Goal: Navigation & Orientation: Find specific page/section

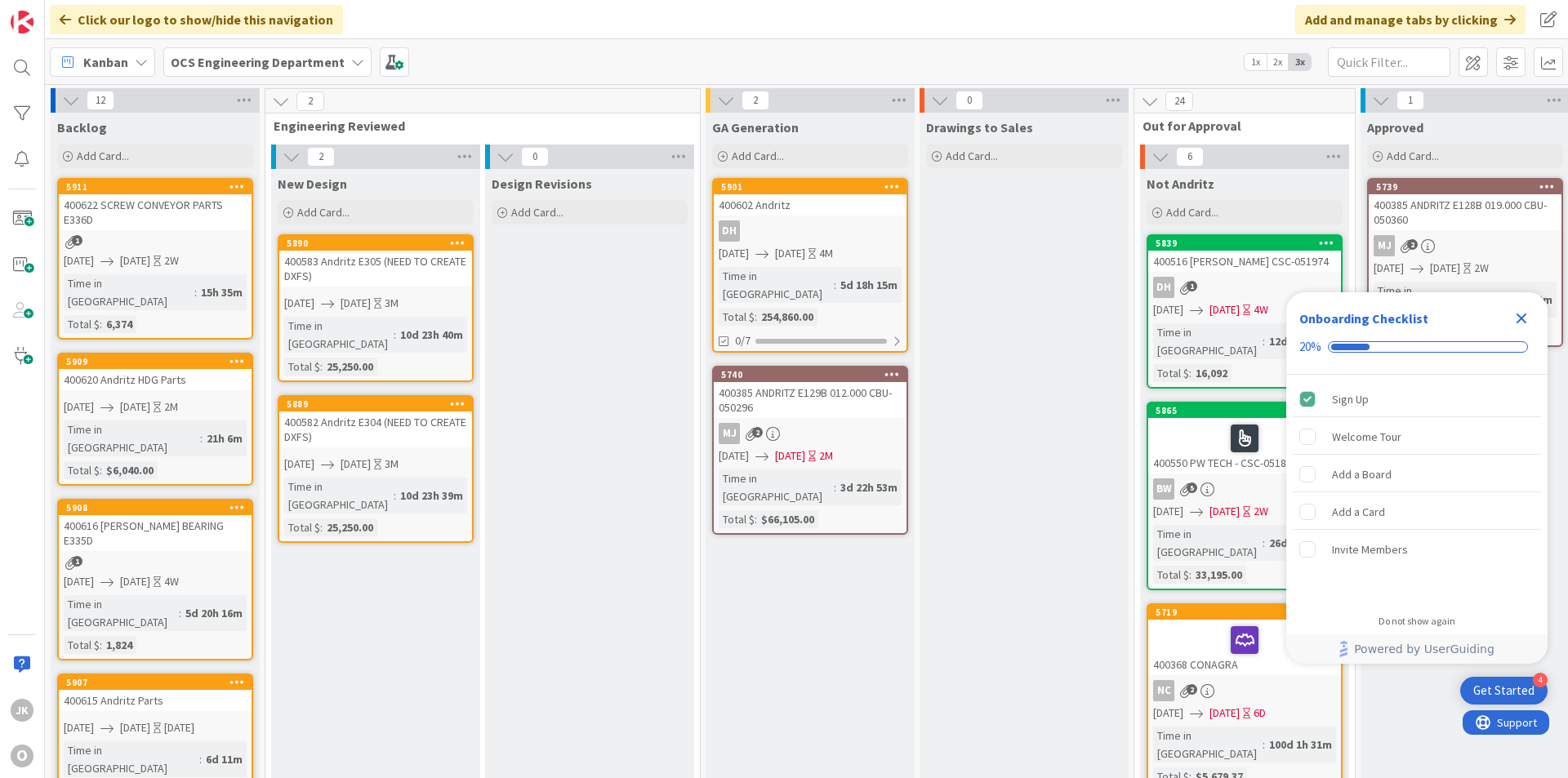
click at [1079, 314] on icon "Close Checklist" at bounding box center [1522, 319] width 20 height 20
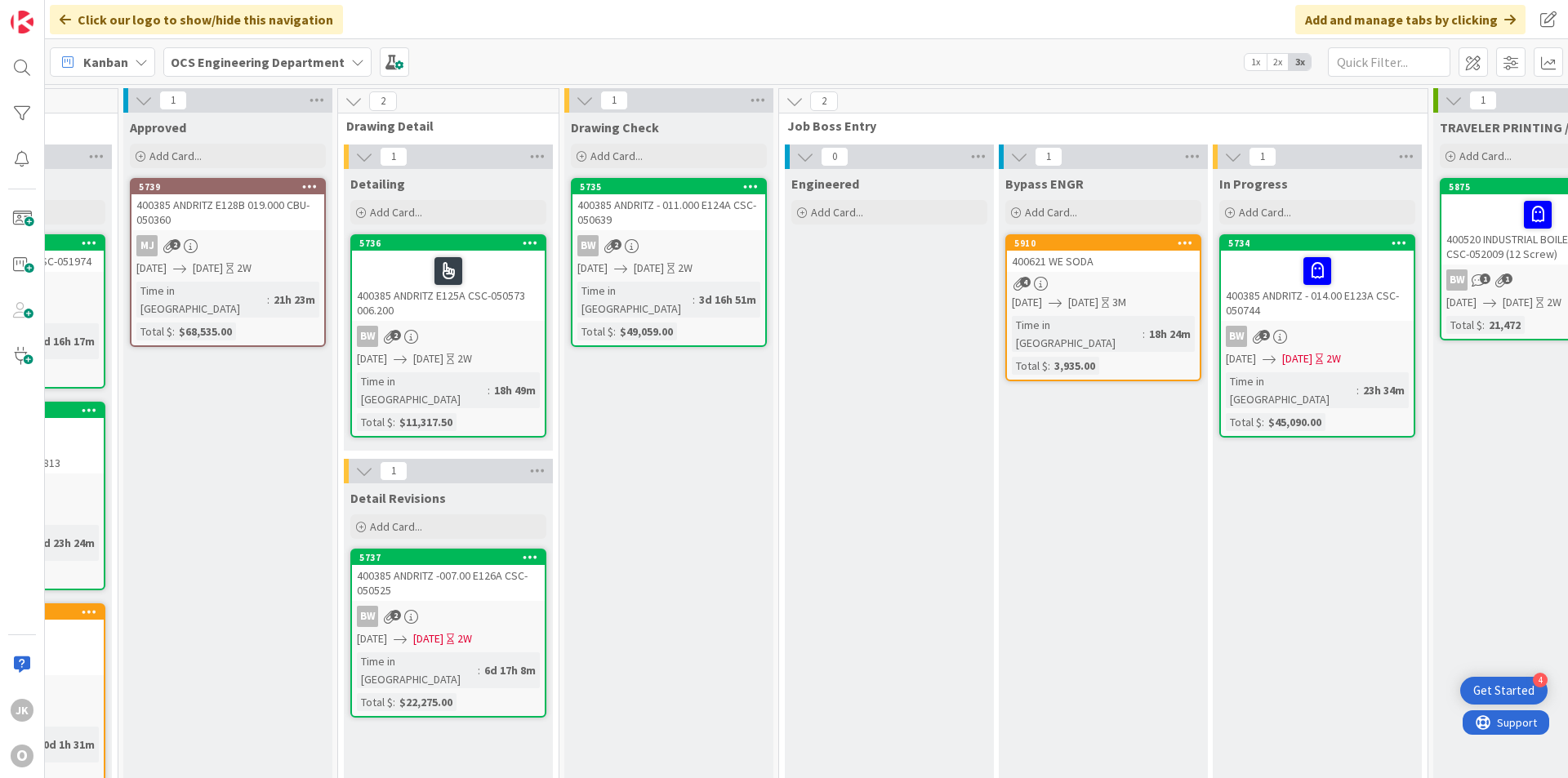
scroll to position [0, 1416]
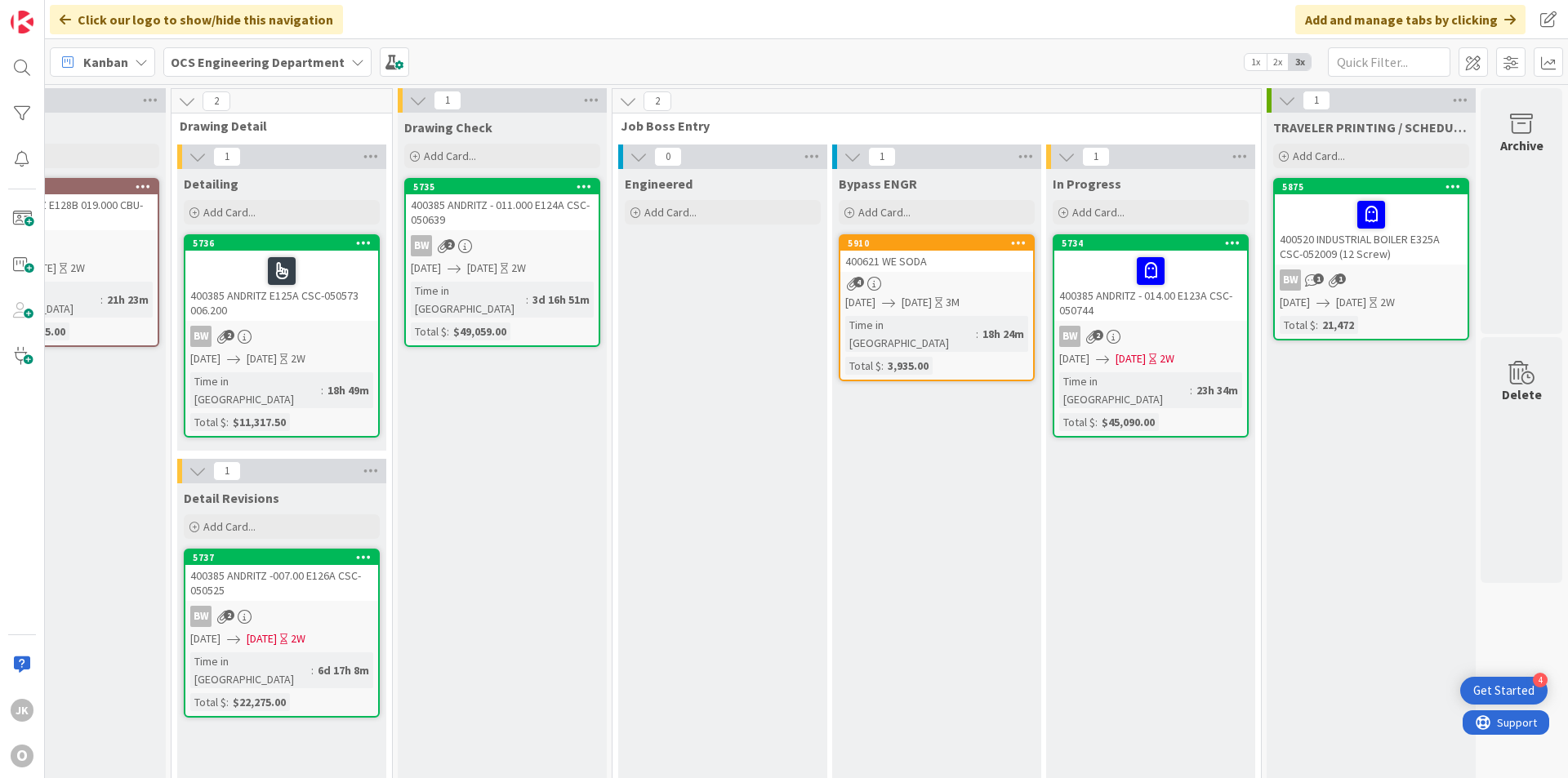
click at [968, 258] on div "400621 WE SODA" at bounding box center [937, 261] width 192 height 21
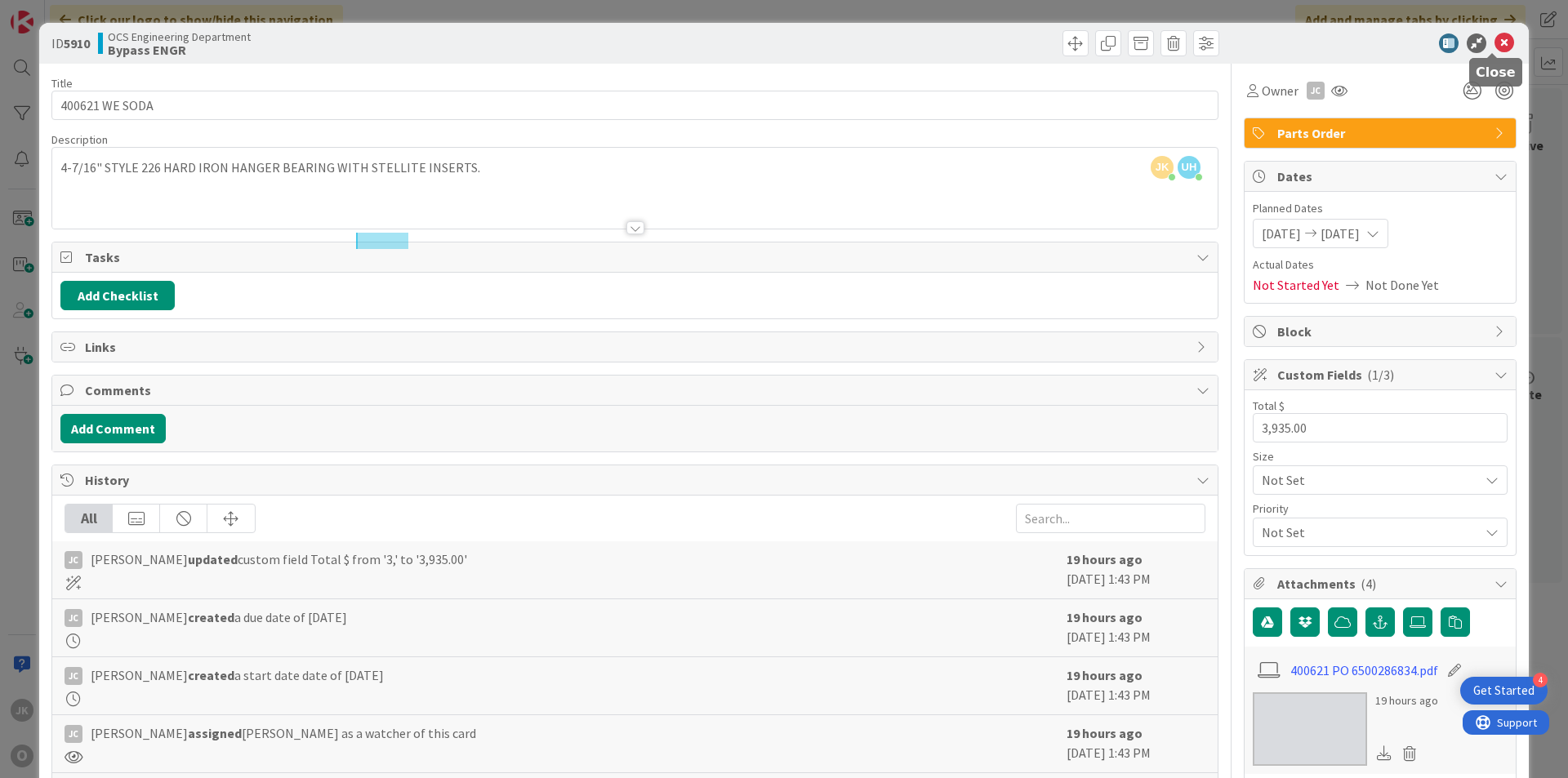
click at [1079, 40] on icon at bounding box center [1504, 43] width 20 height 20
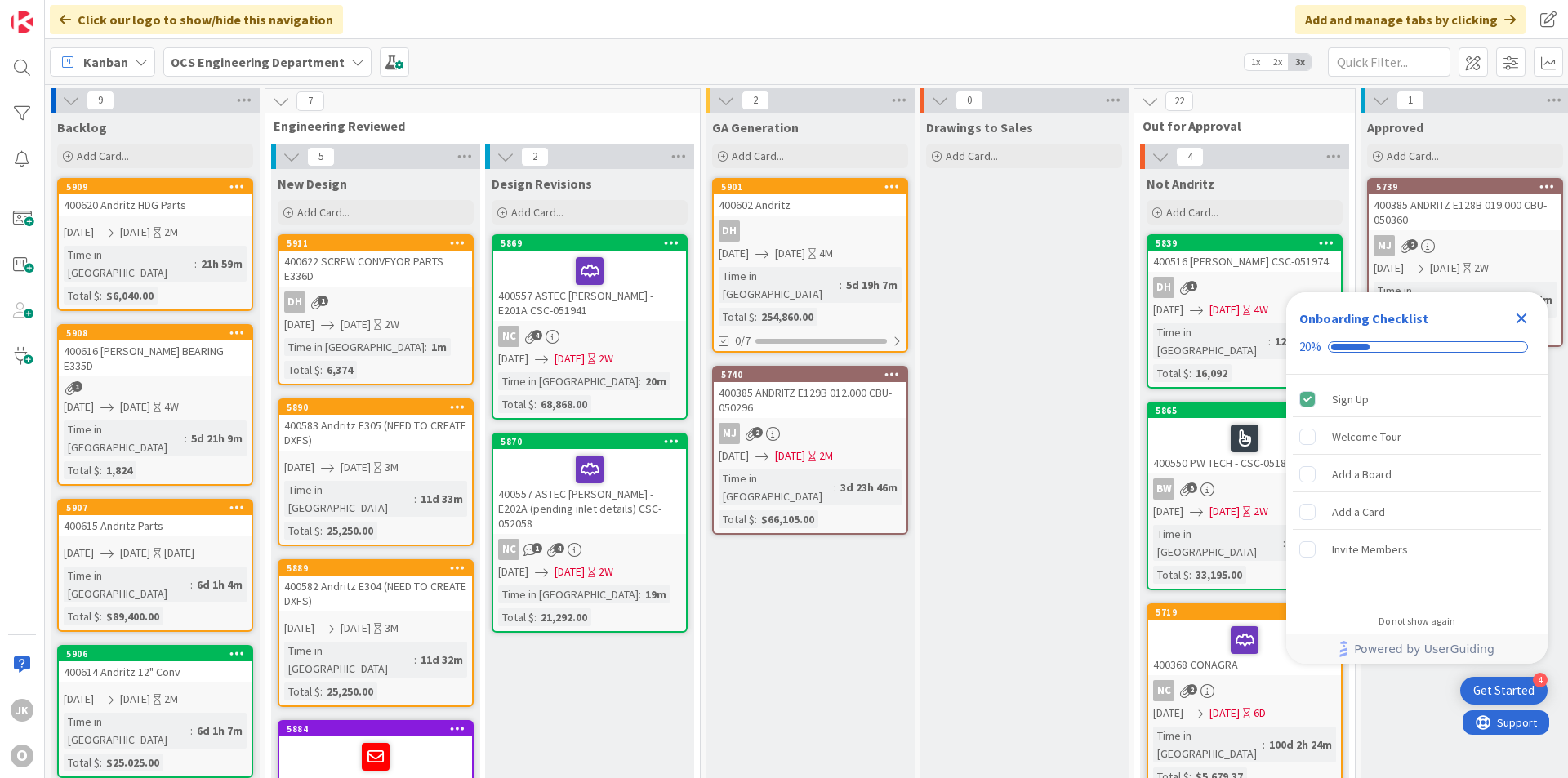
click at [1079, 313] on icon "Close Checklist" at bounding box center [1522, 319] width 20 height 20
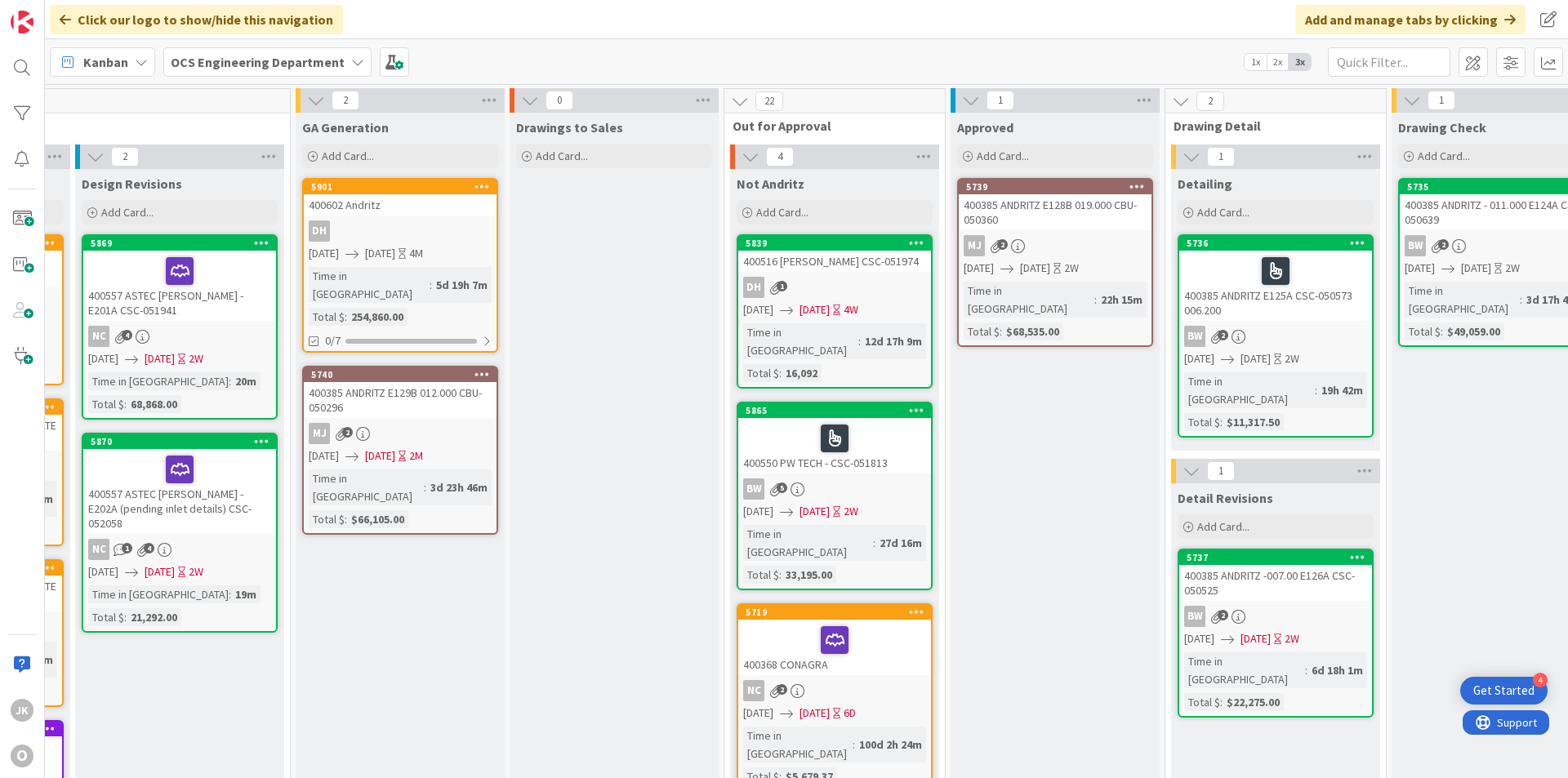
scroll to position [0, 405]
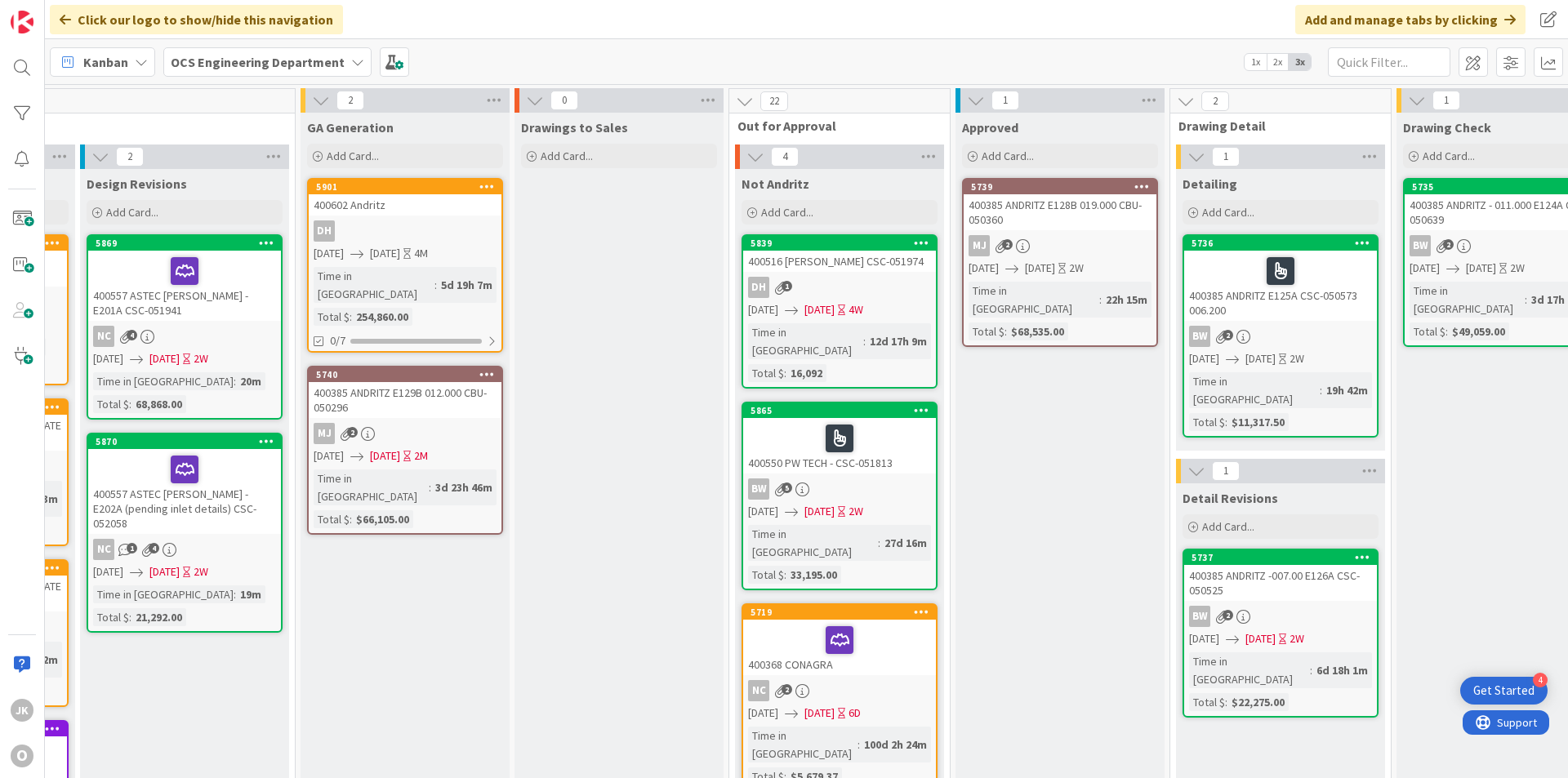
click at [417, 214] on div "400602 Andritz" at bounding box center [405, 204] width 192 height 21
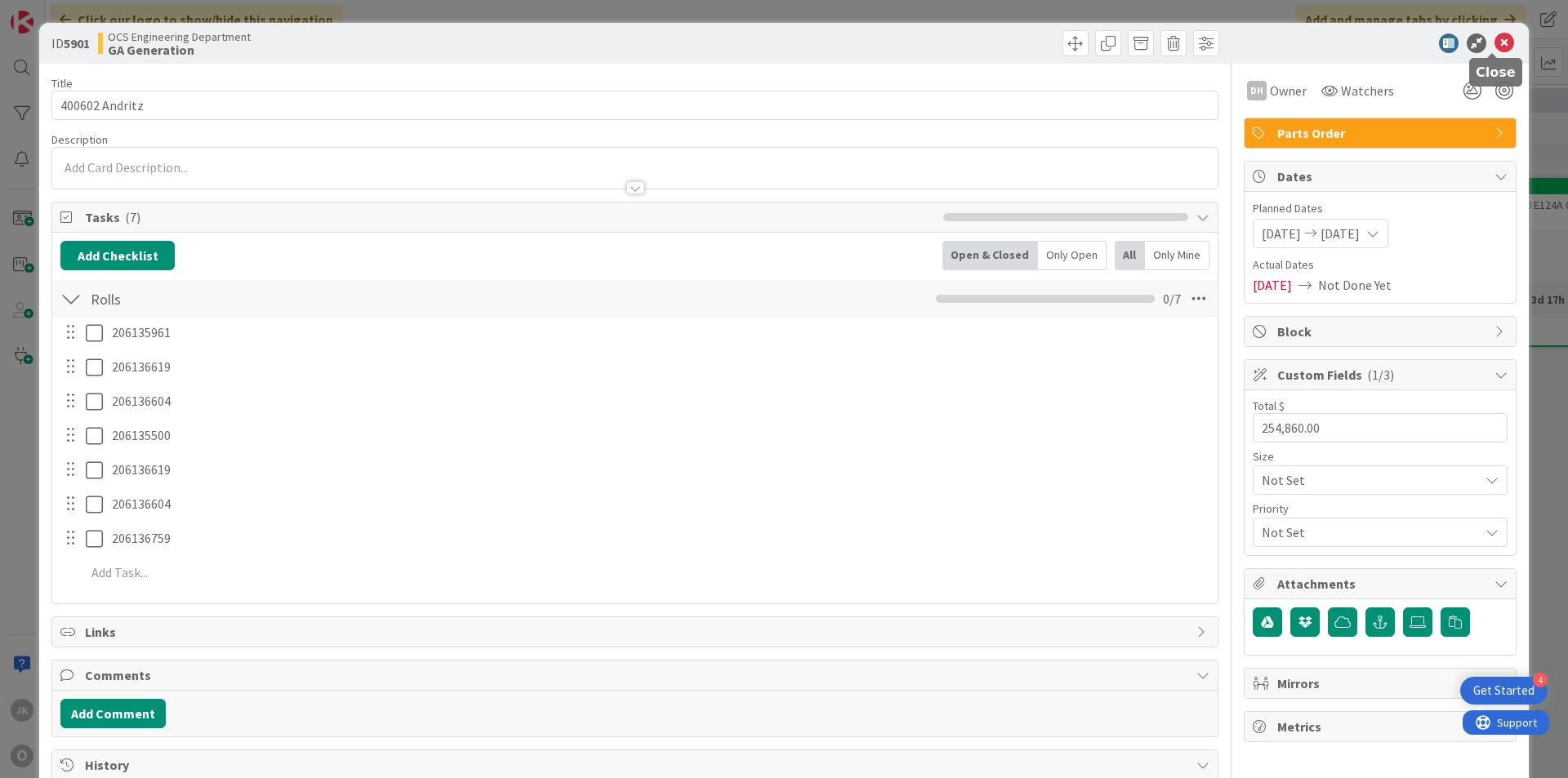
drag, startPoint x: 1498, startPoint y: 46, endPoint x: 1565, endPoint y: 45, distance: 67.0
click at [1079, 46] on icon at bounding box center [1504, 43] width 20 height 20
